Goal: Obtain resource: Download file/media

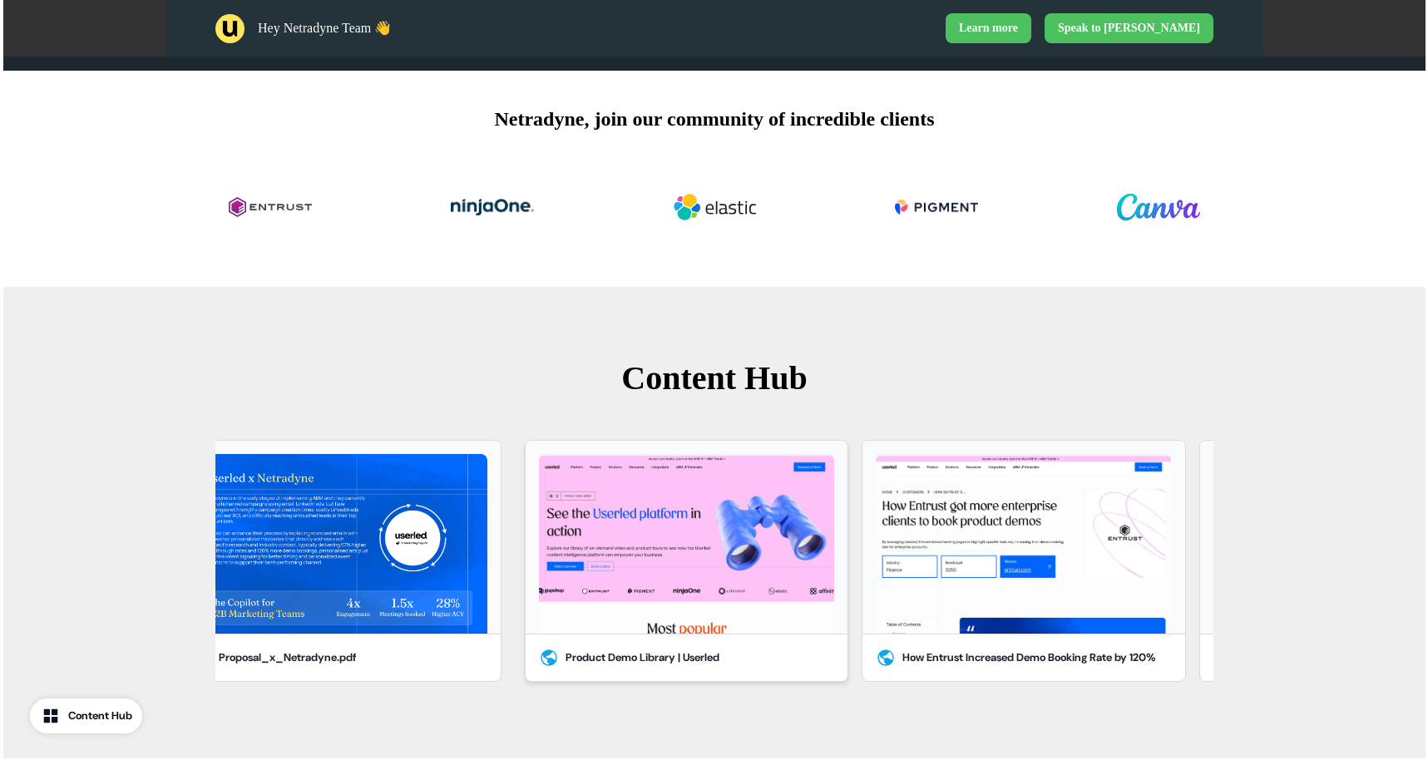
scroll to position [723, 0]
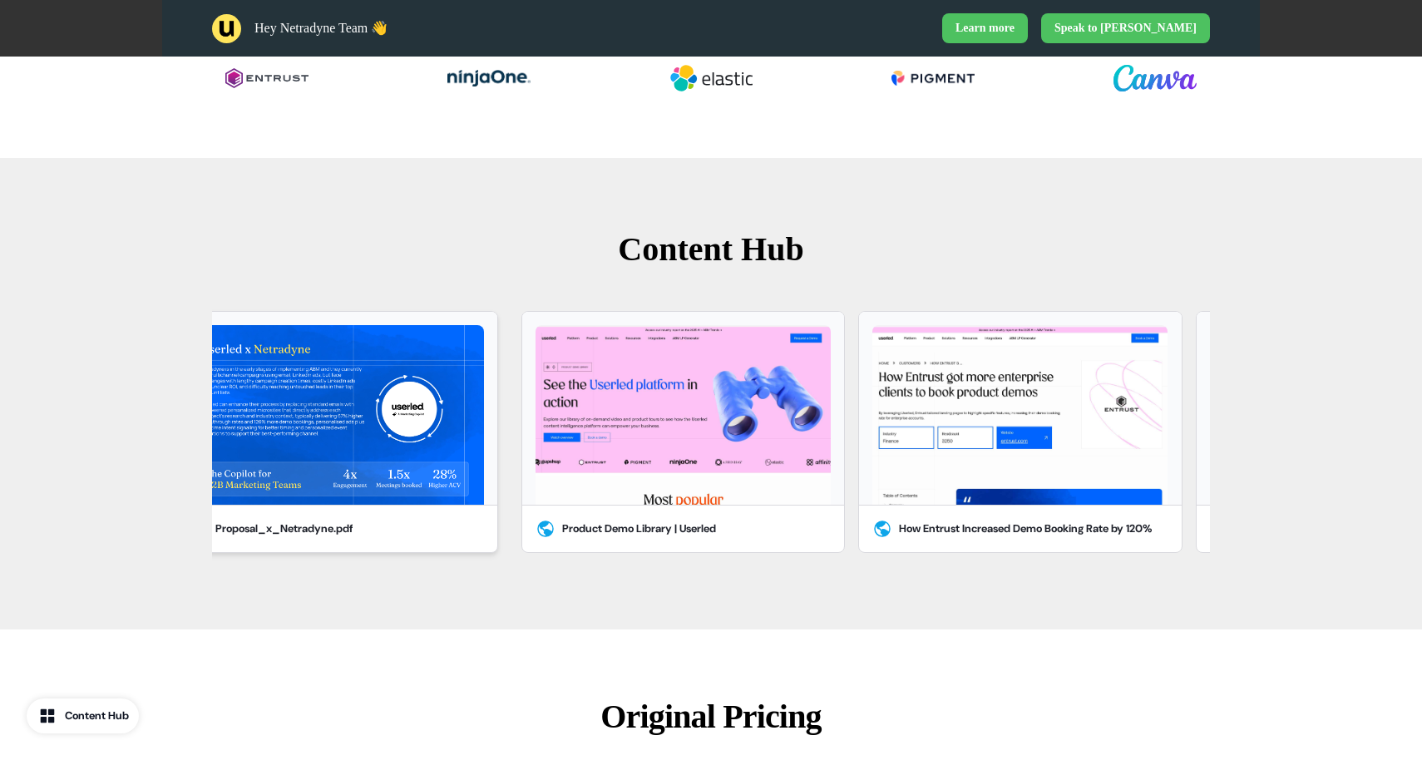
click at [277, 422] on img at bounding box center [336, 415] width 295 height 180
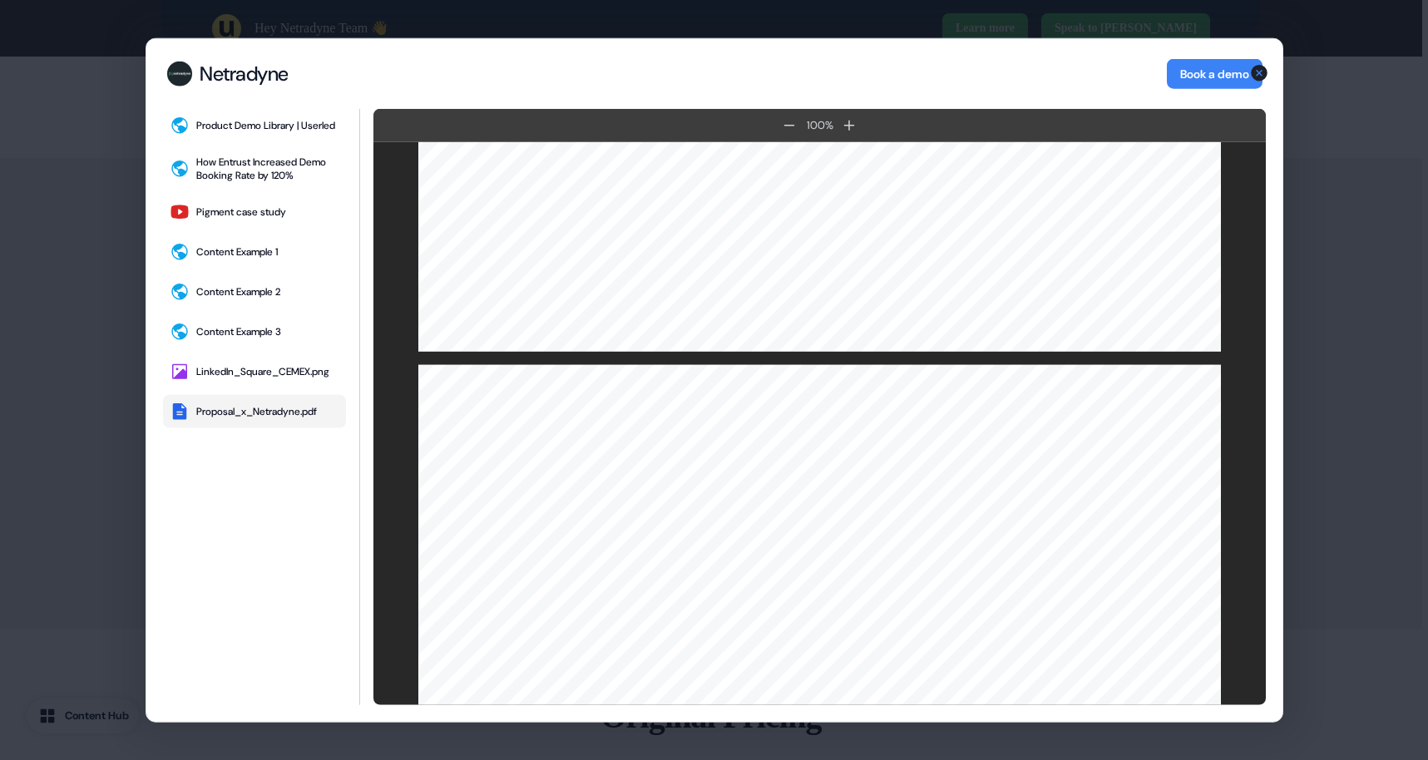
scroll to position [2239, 0]
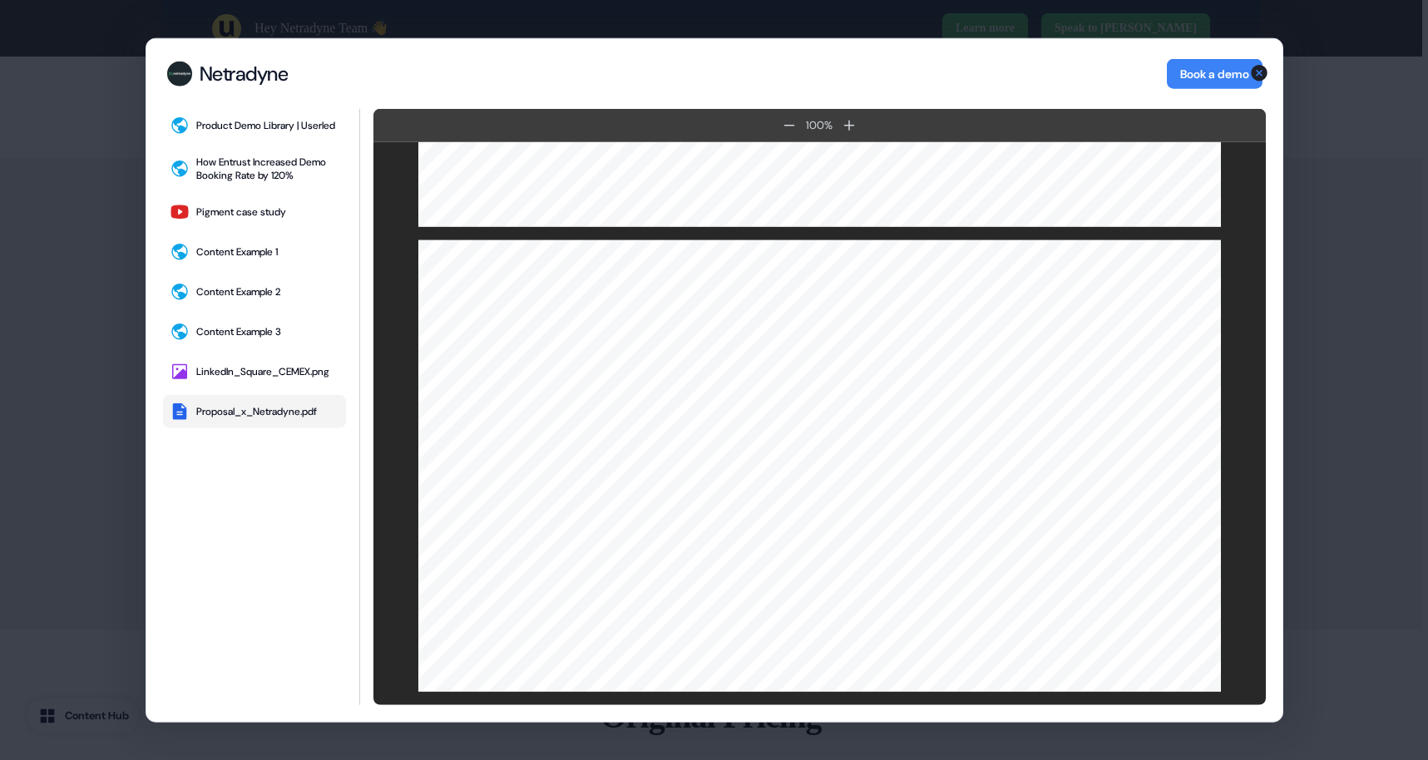
click at [1257, 74] on icon "button" at bounding box center [1259, 73] width 20 height 20
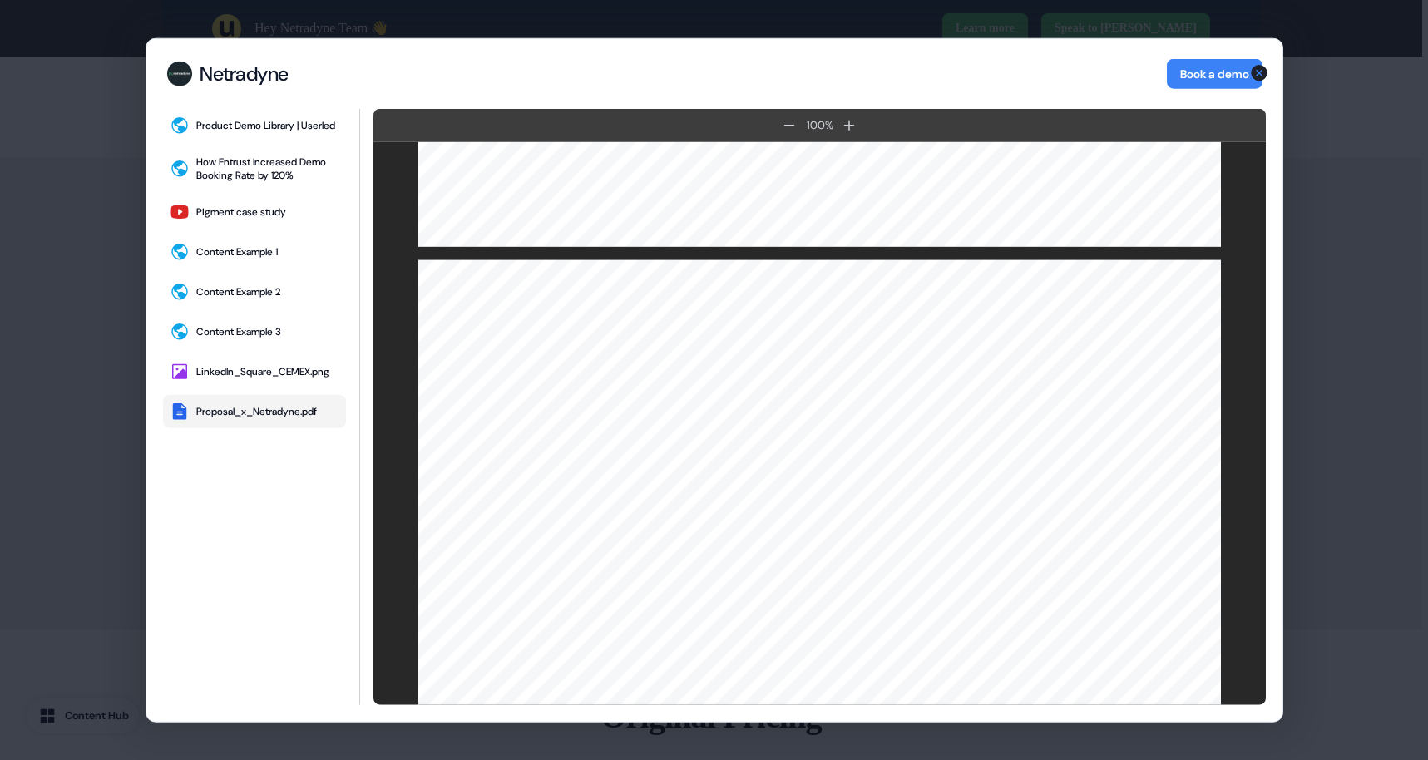
scroll to position [0, 0]
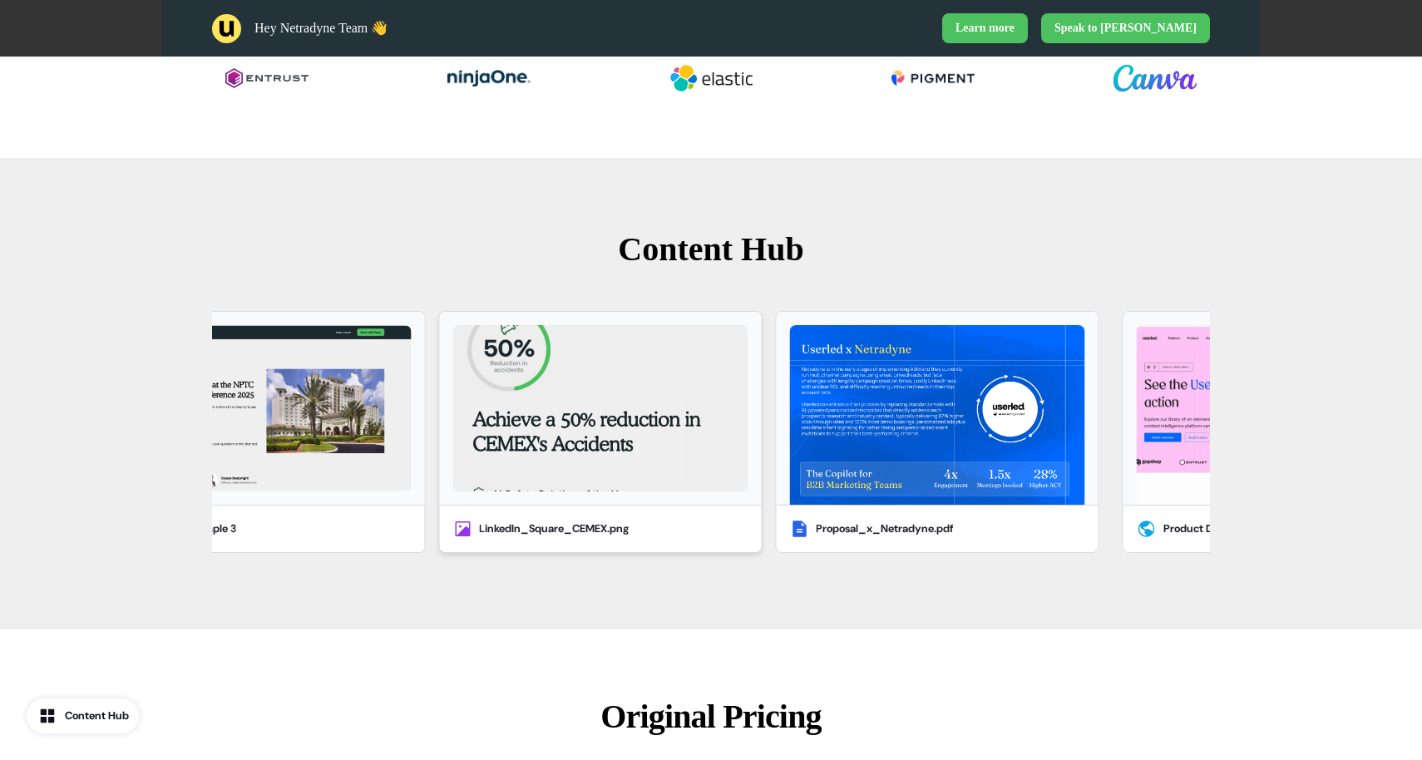
click at [641, 428] on img at bounding box center [599, 408] width 295 height 166
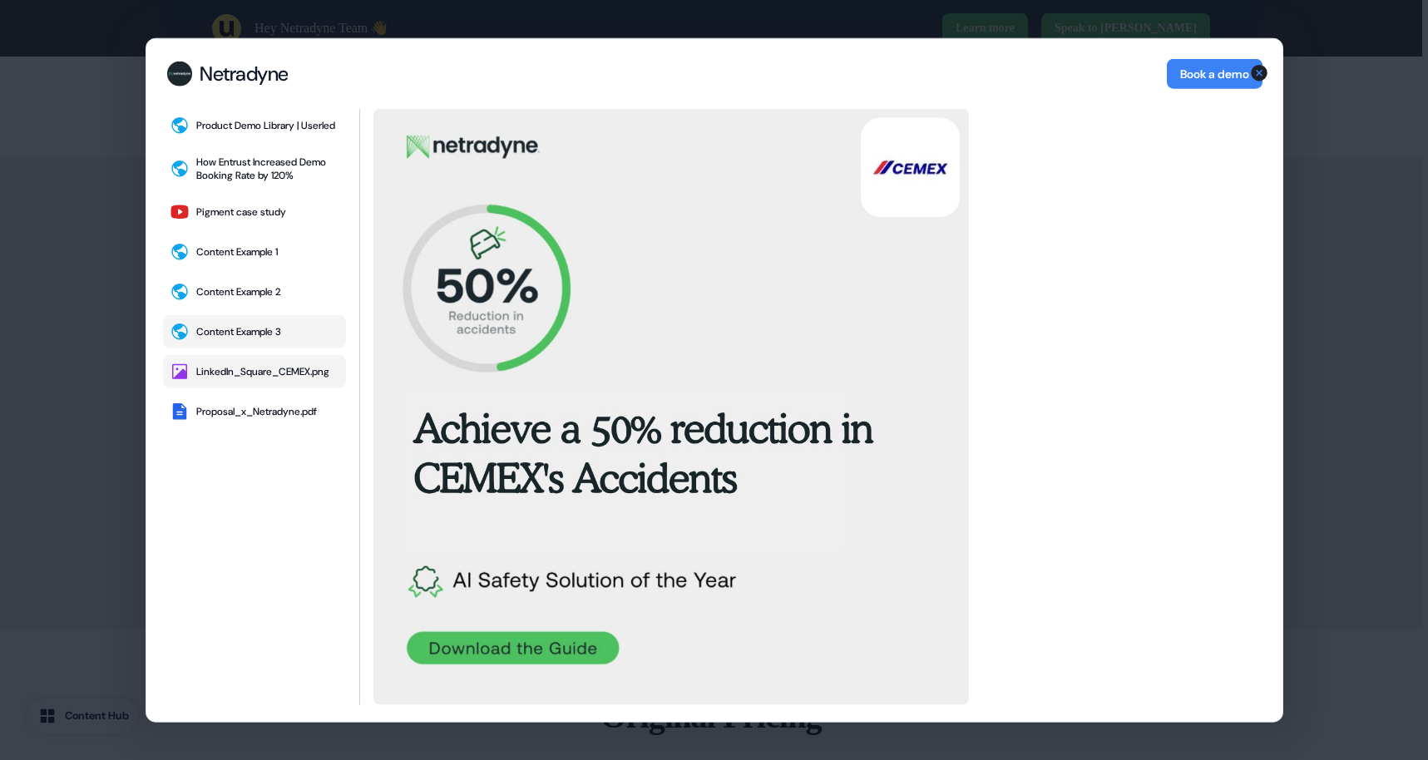
click at [246, 337] on div "Content Example 3" at bounding box center [238, 331] width 85 height 13
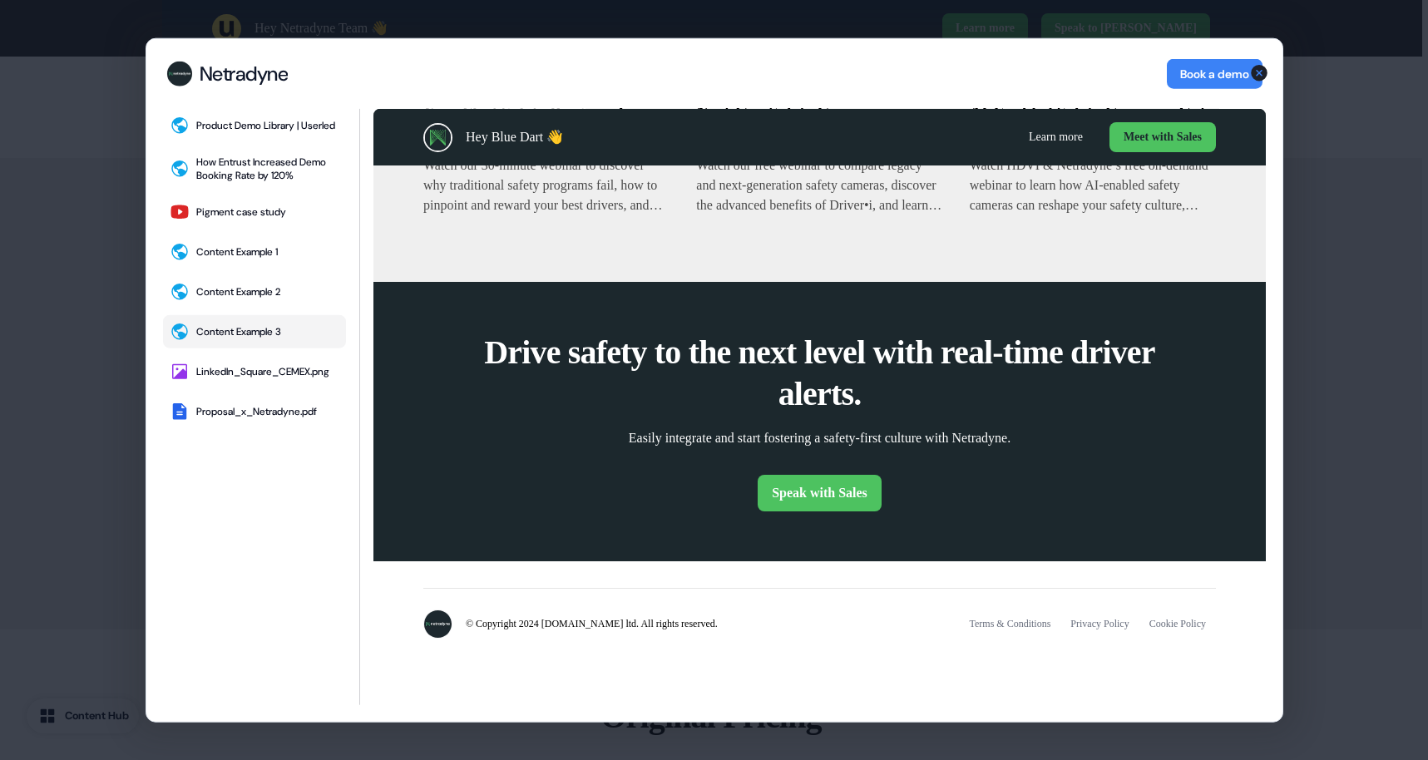
scroll to position [349, 0]
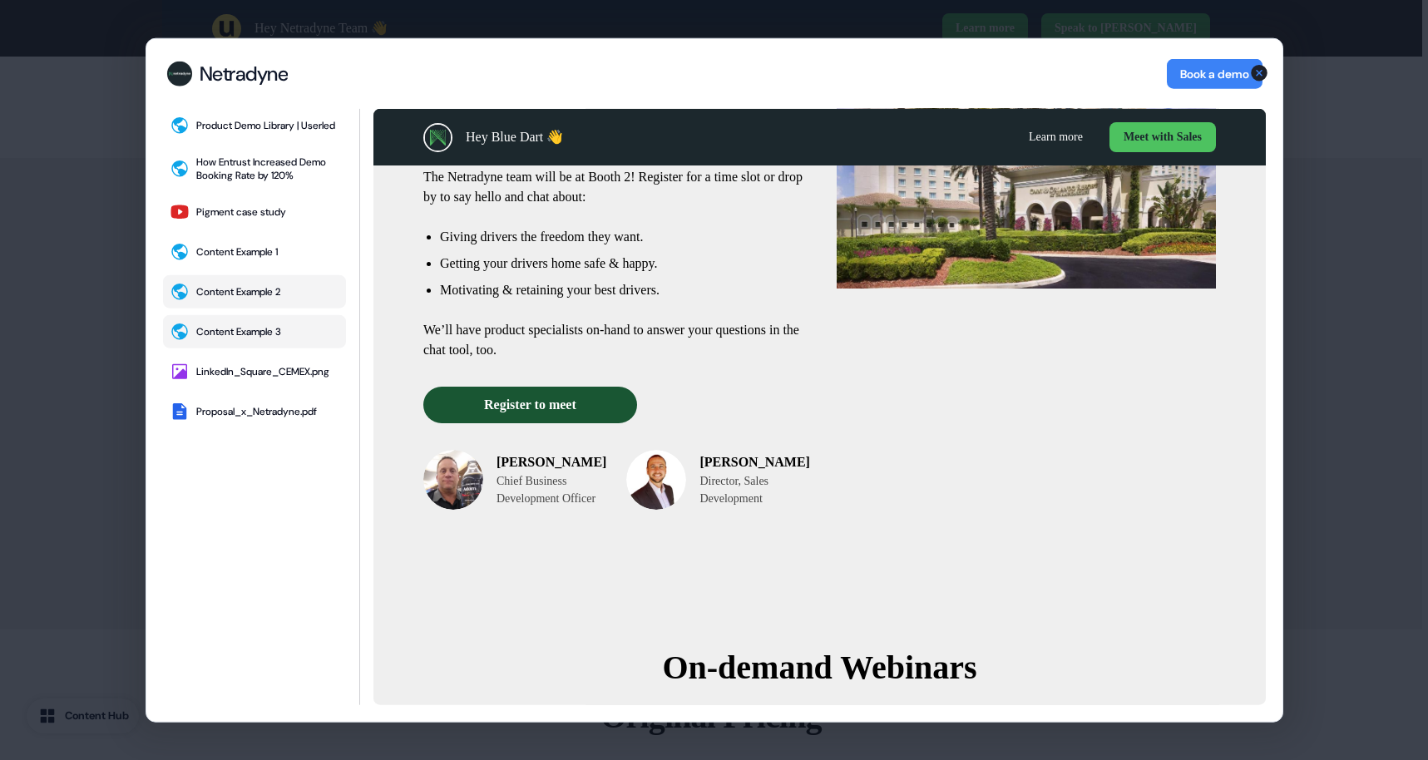
click at [220, 293] on div "Content Example 2" at bounding box center [238, 291] width 84 height 13
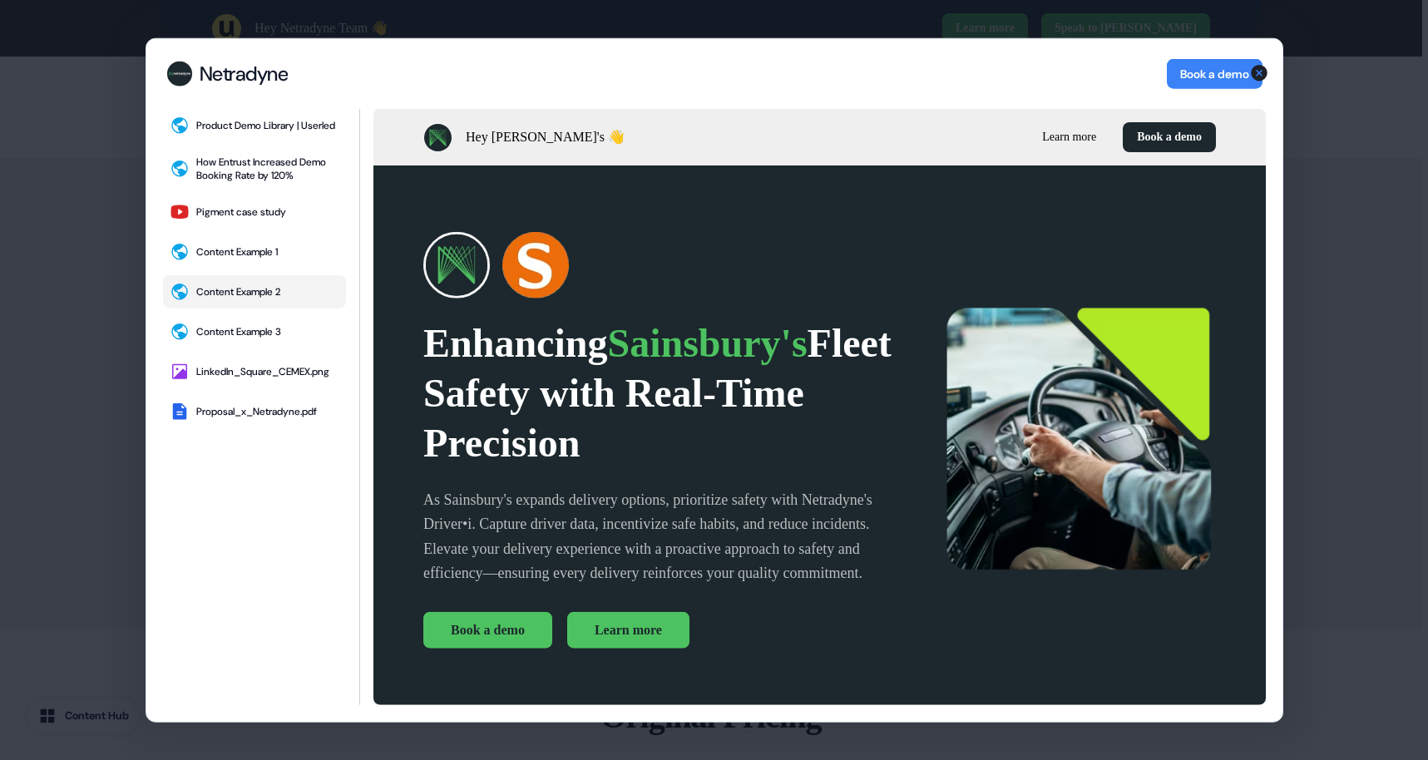
scroll to position [0, 0]
click at [224, 259] on div "Content Example 1" at bounding box center [236, 251] width 81 height 13
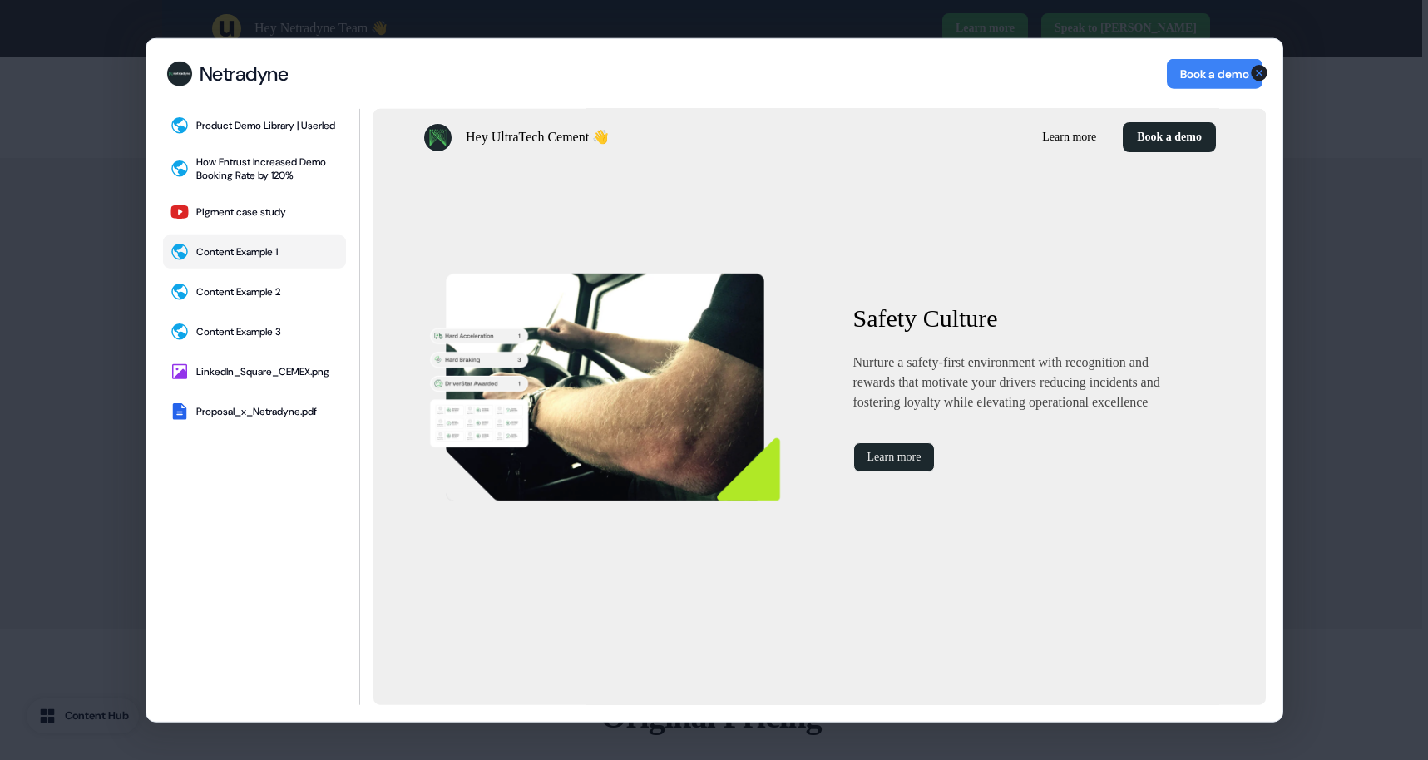
scroll to position [3276, 0]
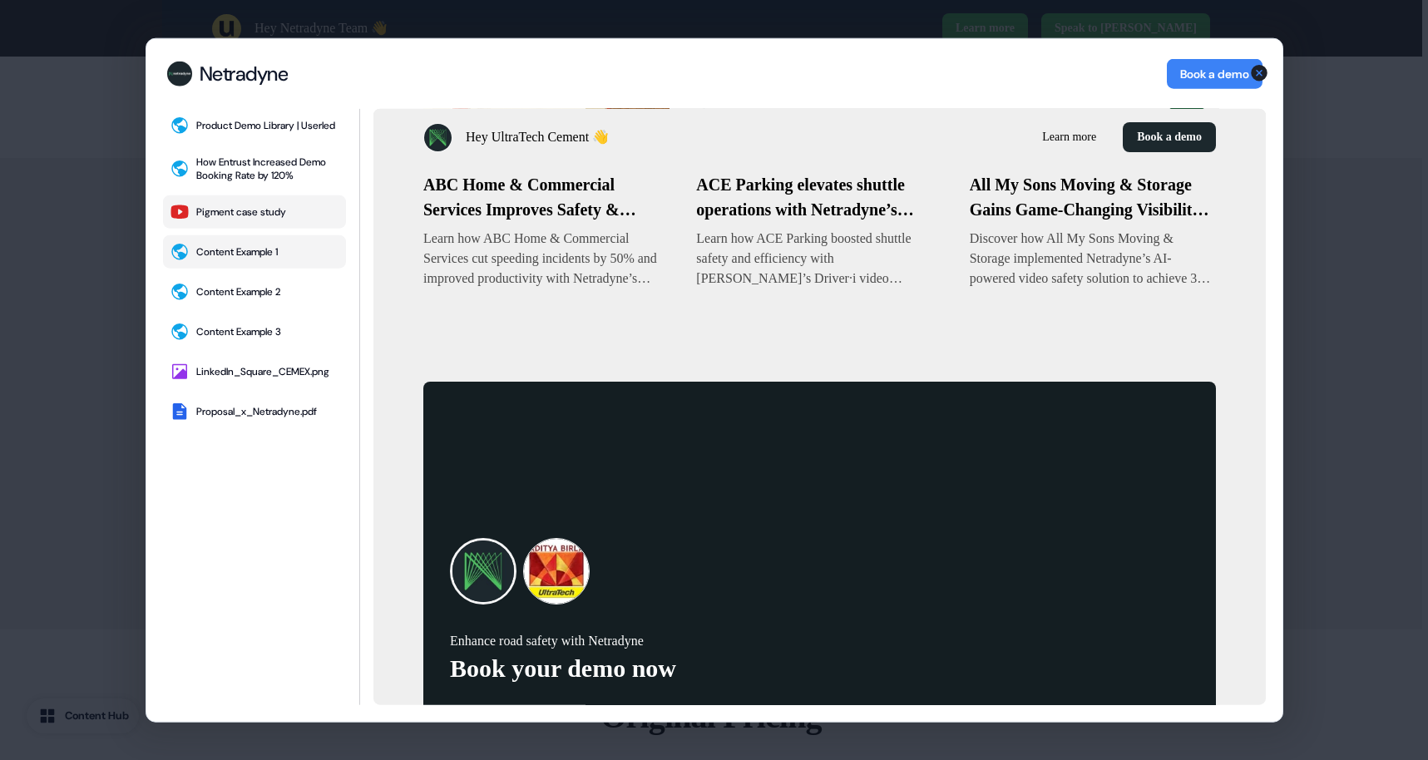
click at [239, 219] on div "Pigment case study" at bounding box center [241, 211] width 90 height 13
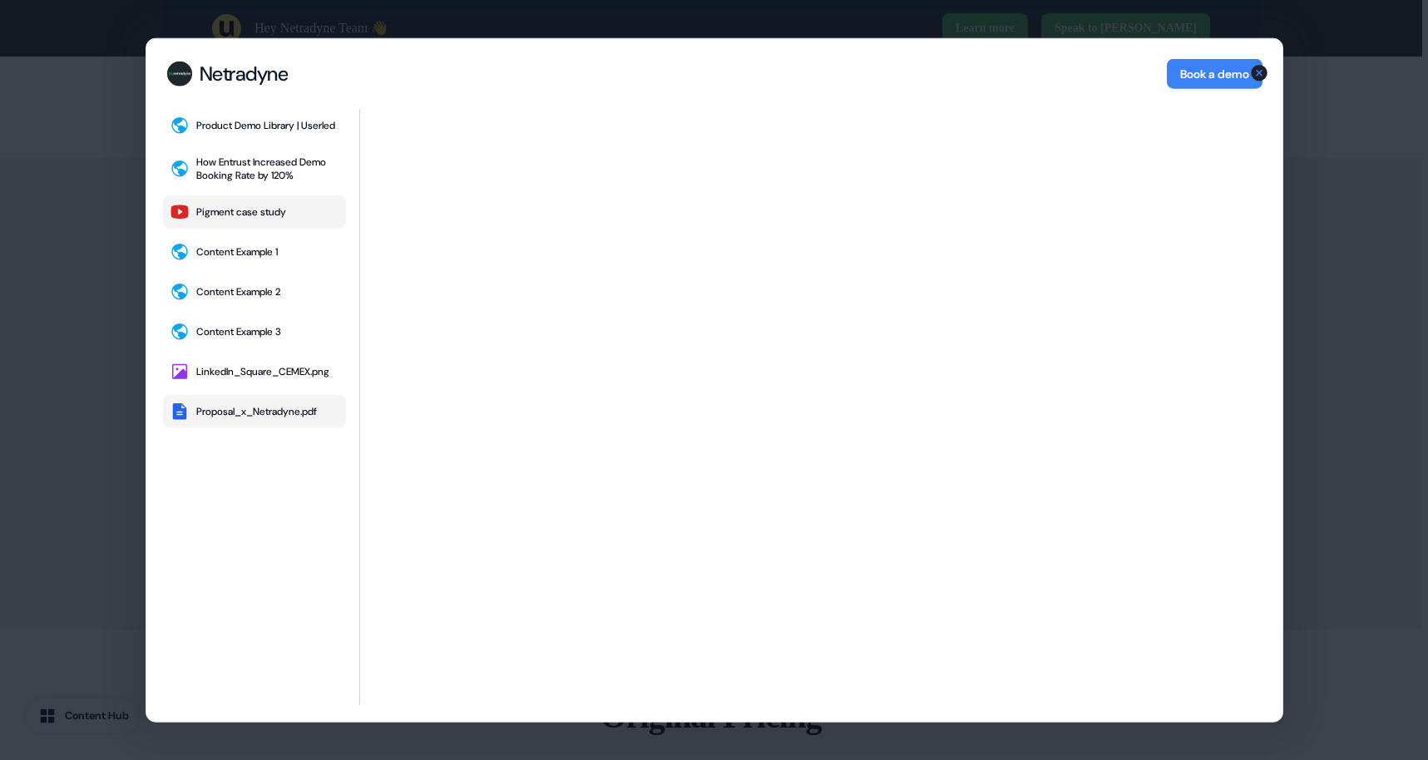
click at [237, 418] on div "Proposal_x_Netradyne.pdf" at bounding box center [256, 411] width 121 height 13
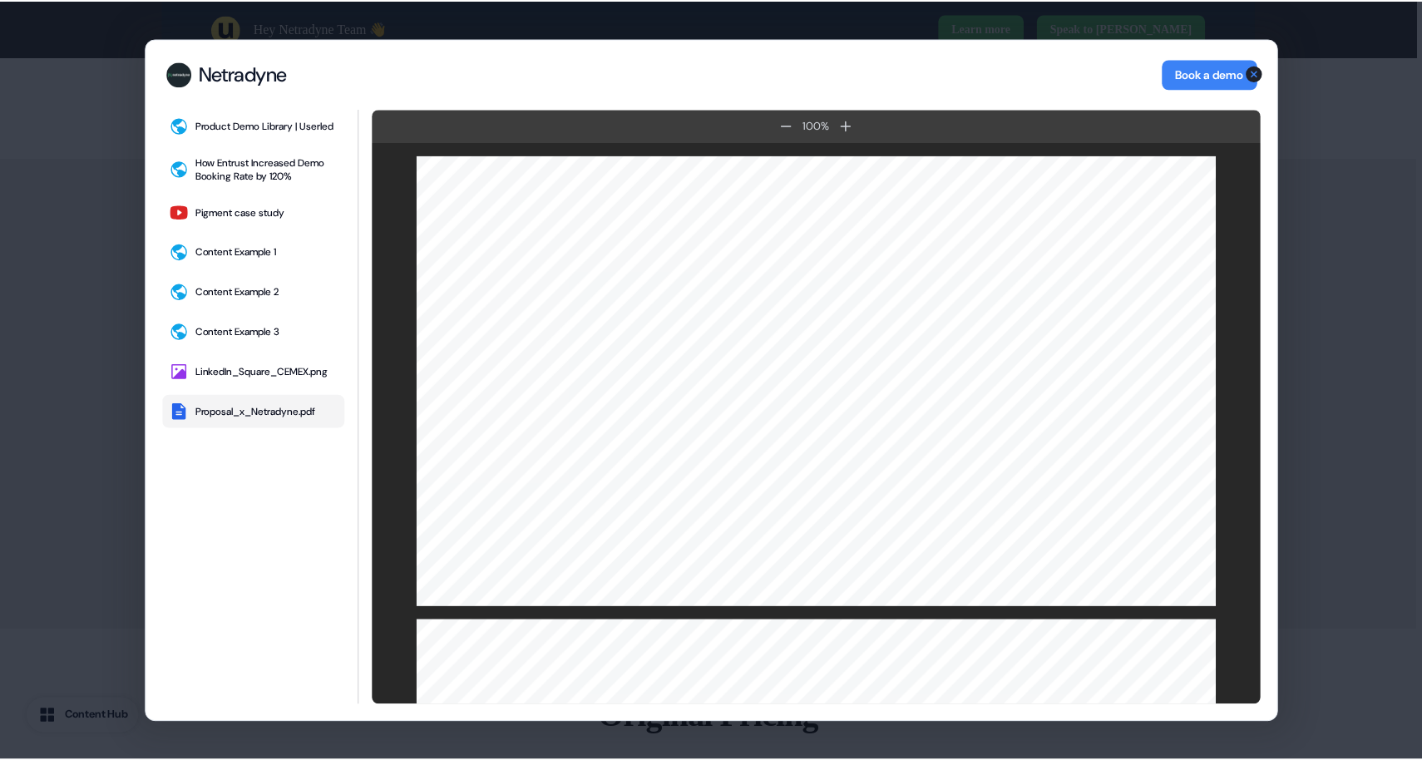
scroll to position [332, 0]
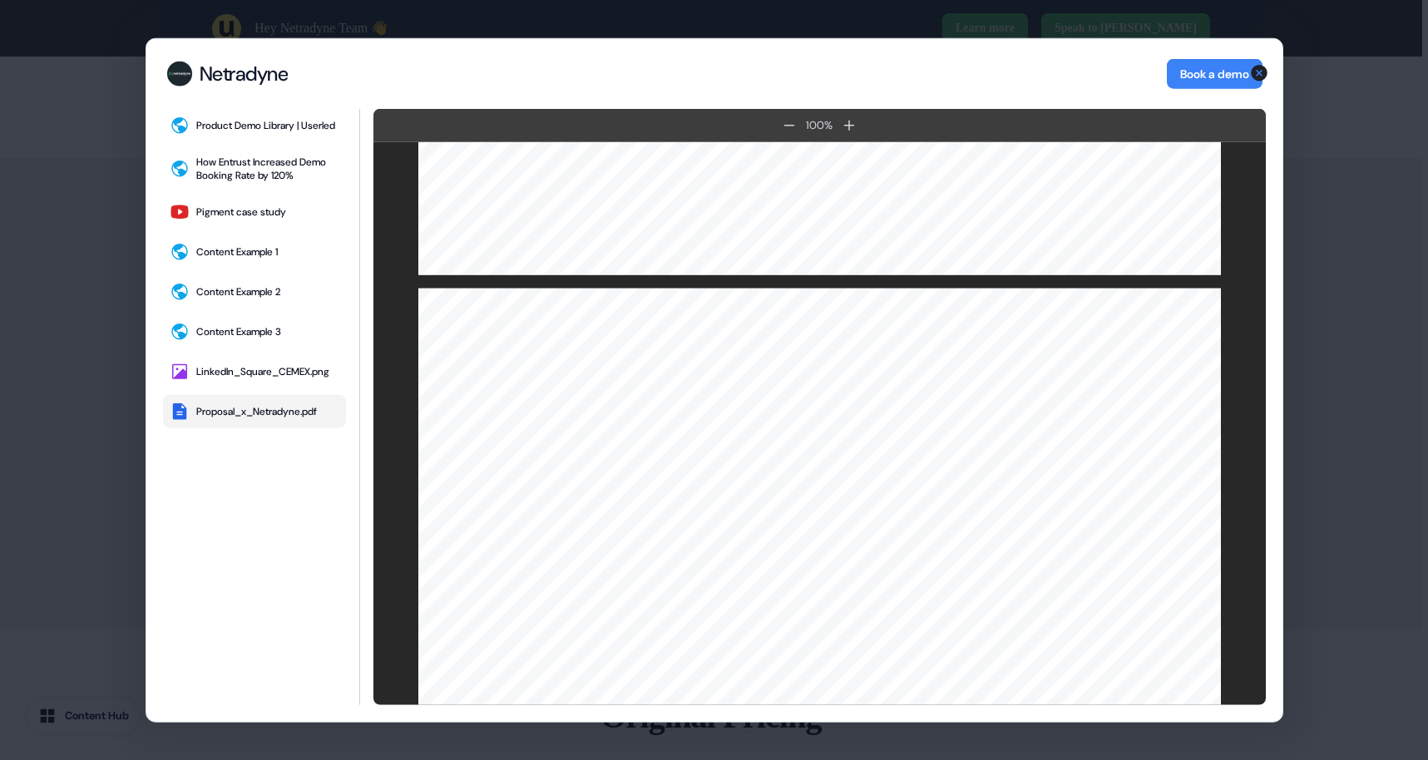
click at [1259, 74] on icon "button" at bounding box center [1259, 73] width 20 height 20
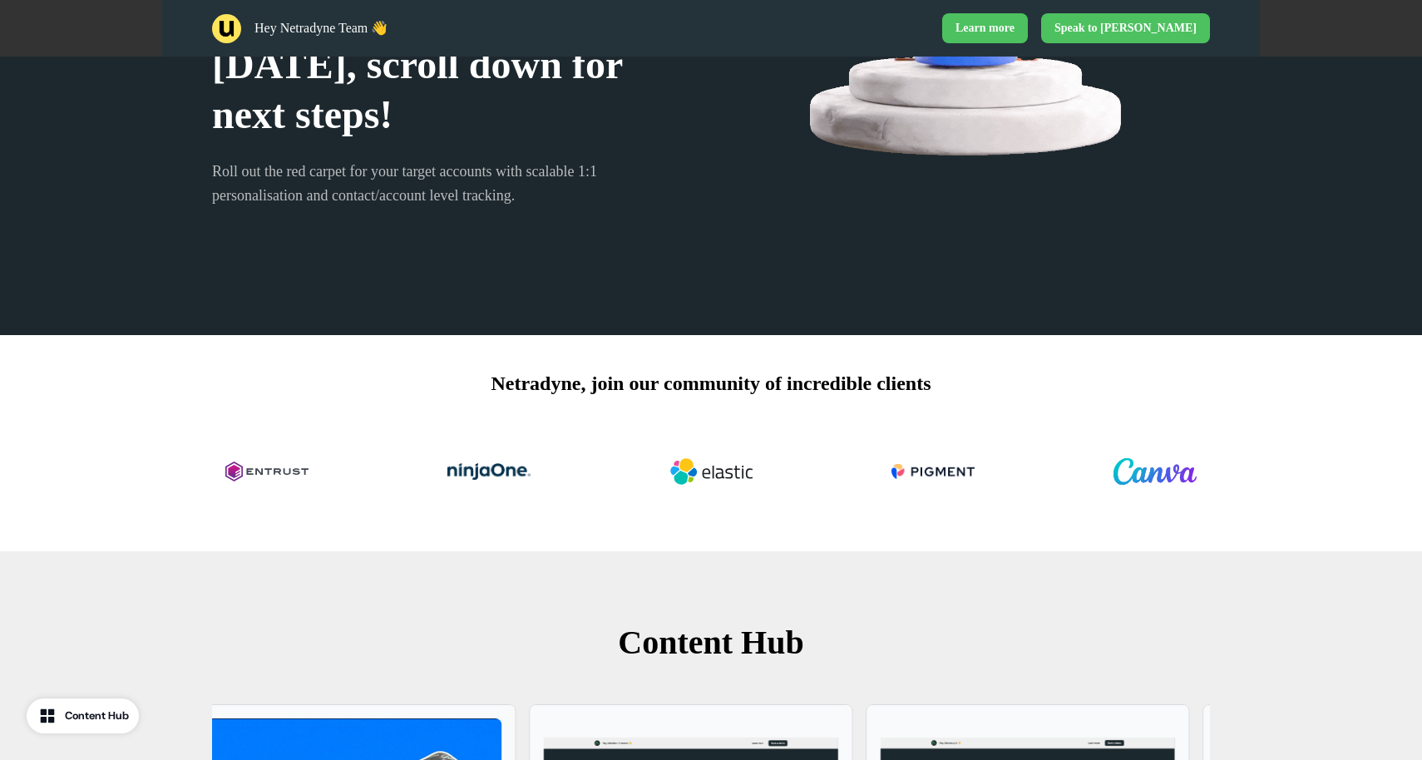
scroll to position [0, 0]
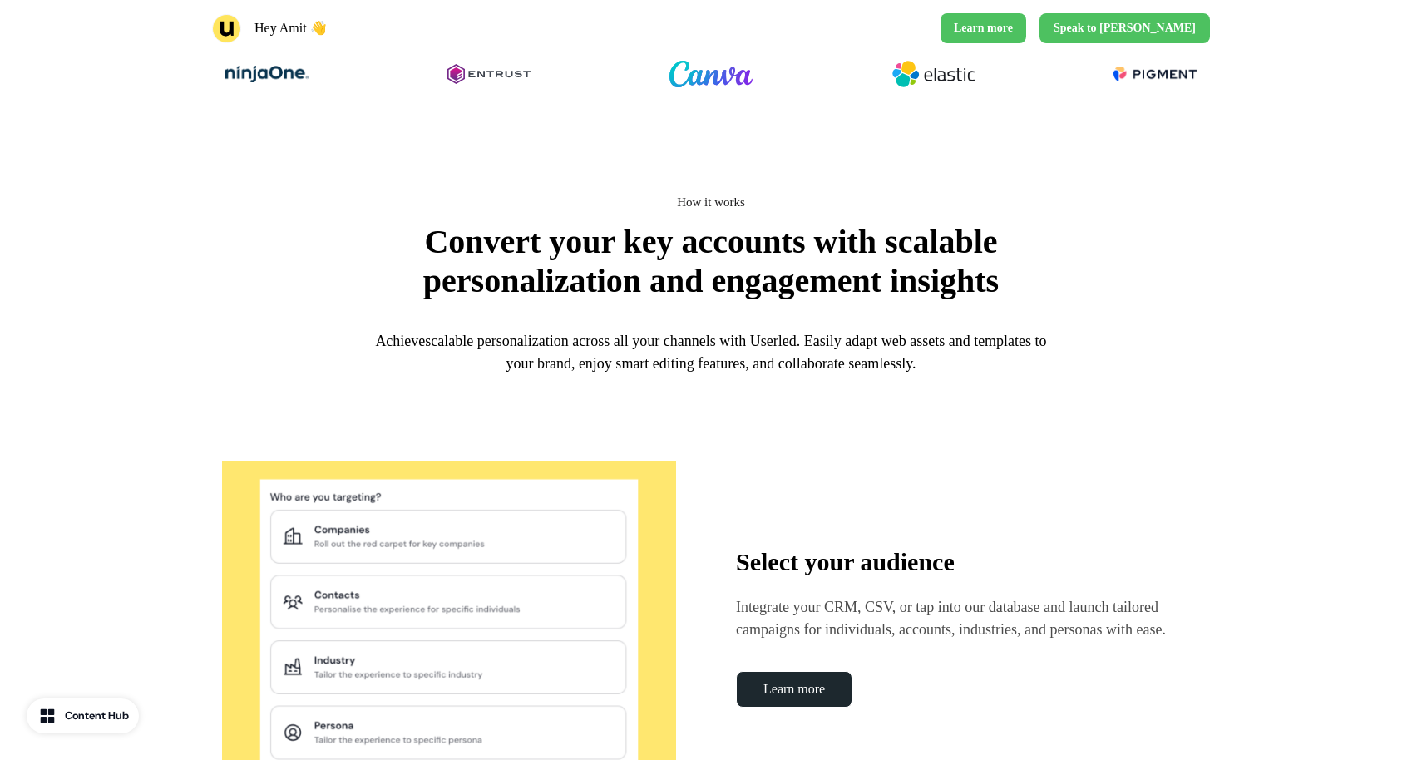
scroll to position [866, 0]
